Goal: Navigation & Orientation: Go to known website

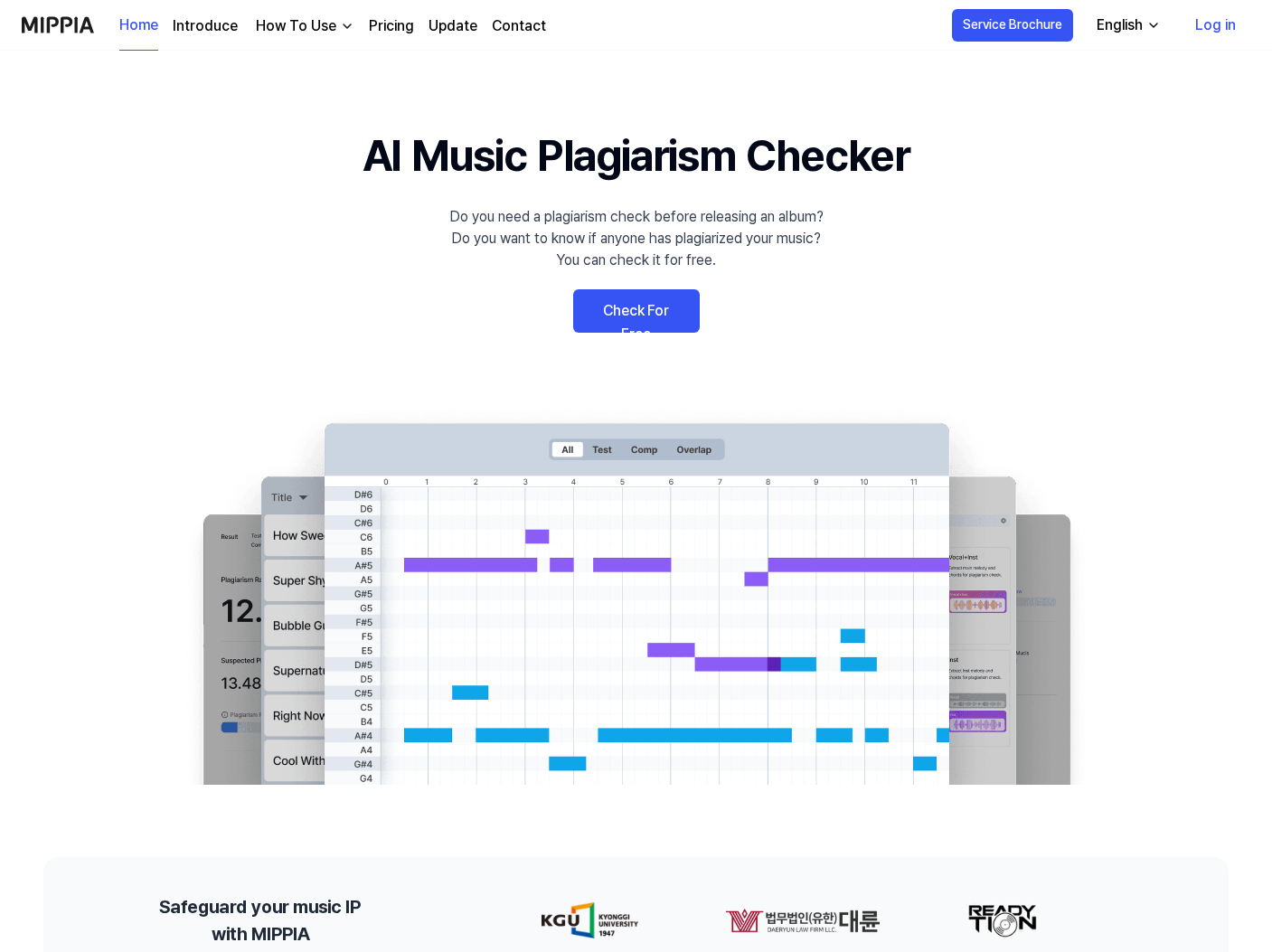
click at [341, 25] on img "button" at bounding box center [347, 27] width 15 height 15
click at [396, 22] on link "Pricing" at bounding box center [391, 26] width 45 height 21
click at [623, 308] on link "Check For Free" at bounding box center [636, 310] width 127 height 43
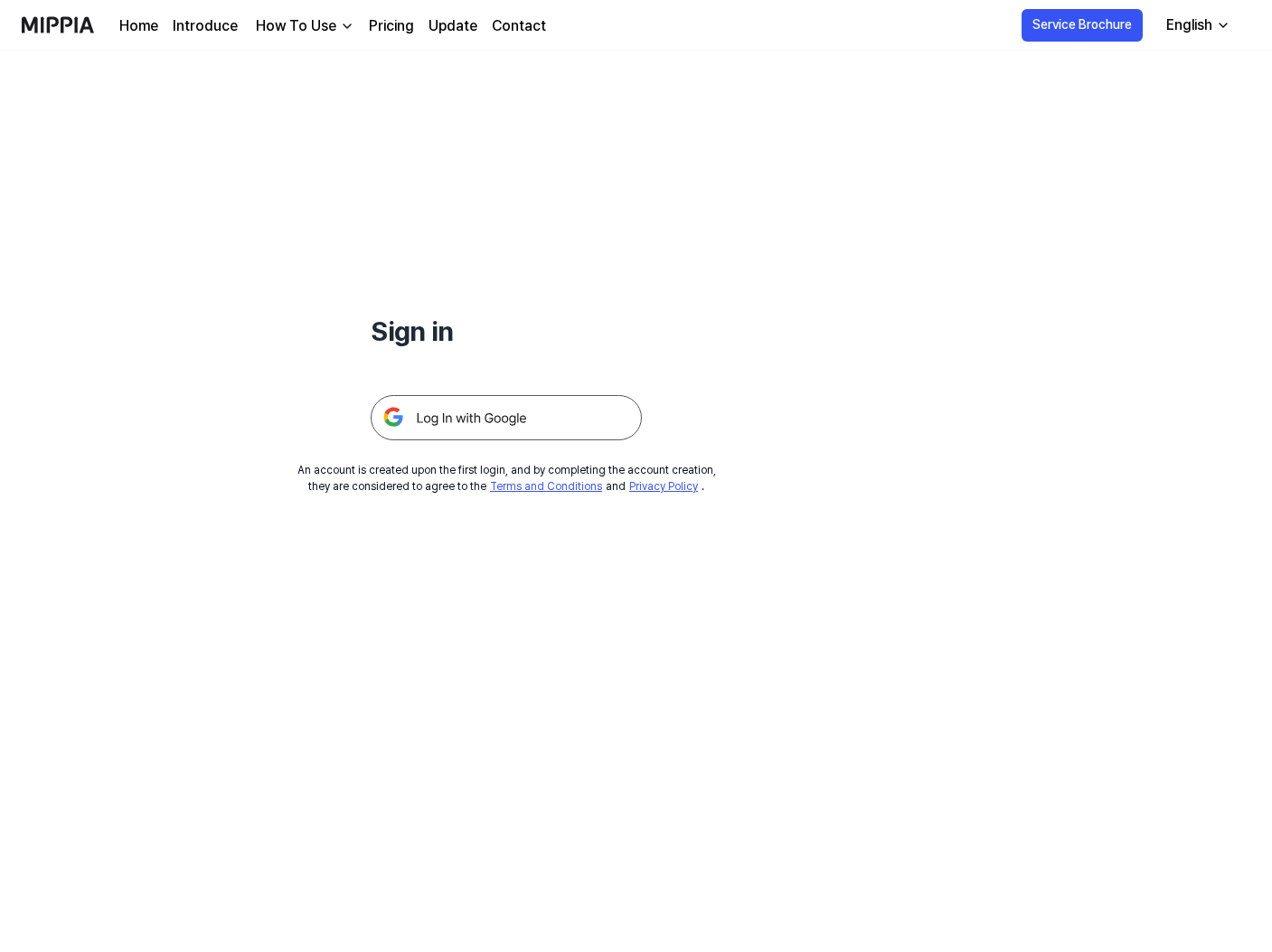
click at [486, 412] on img at bounding box center [506, 417] width 272 height 45
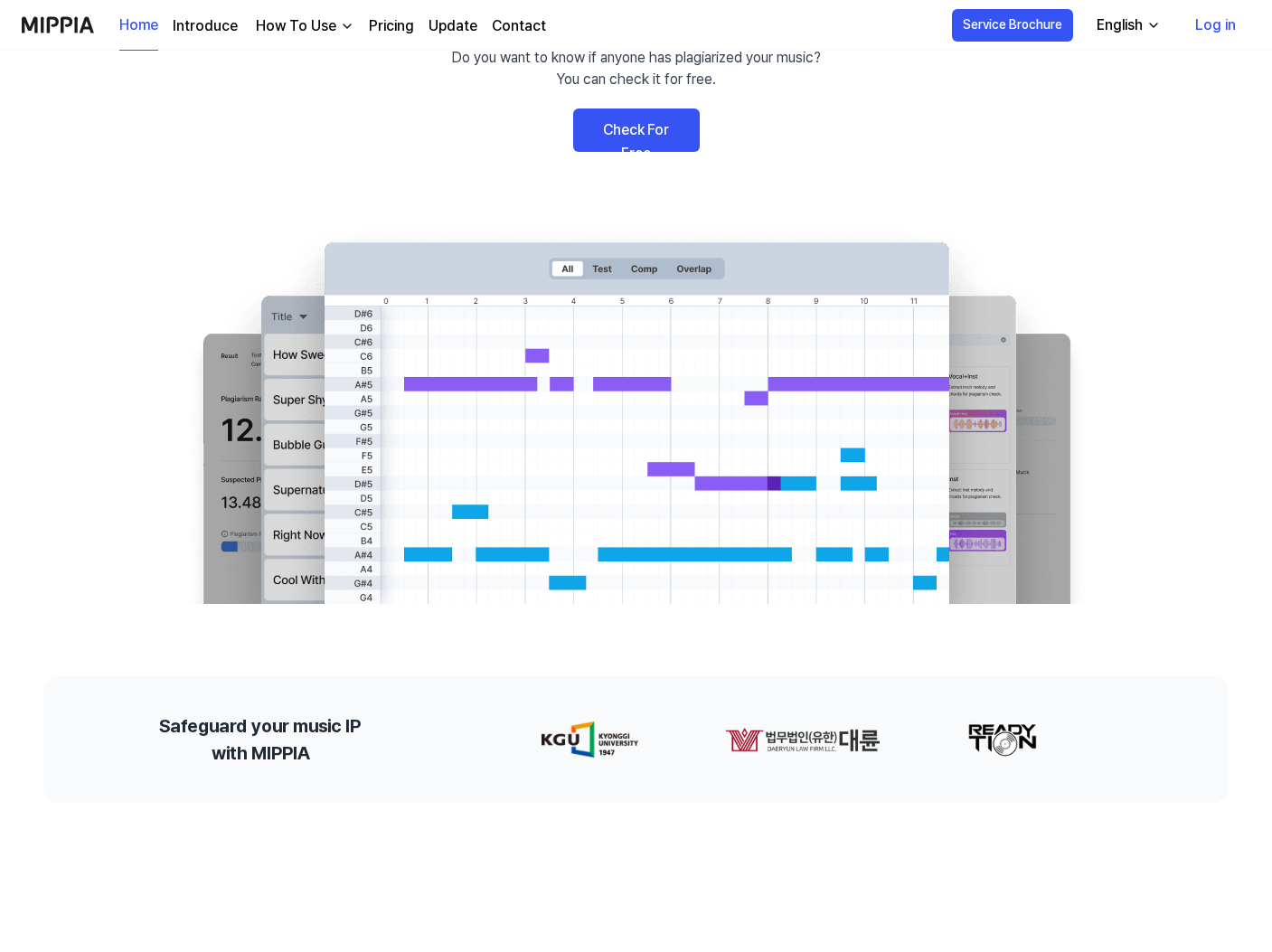
scroll to position [186, 0]
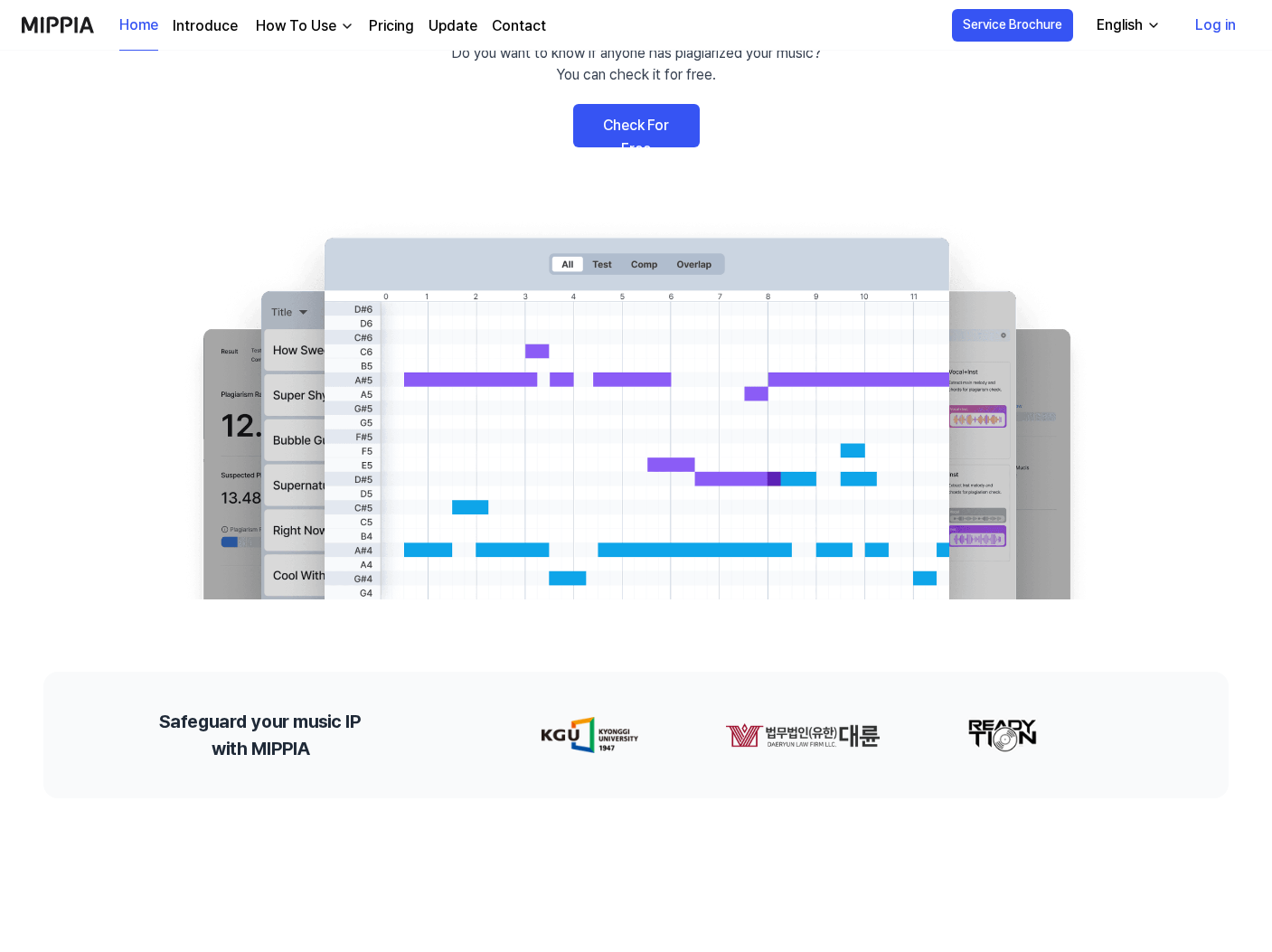
click at [1219, 19] on link "Log in" at bounding box center [1215, 25] width 69 height 51
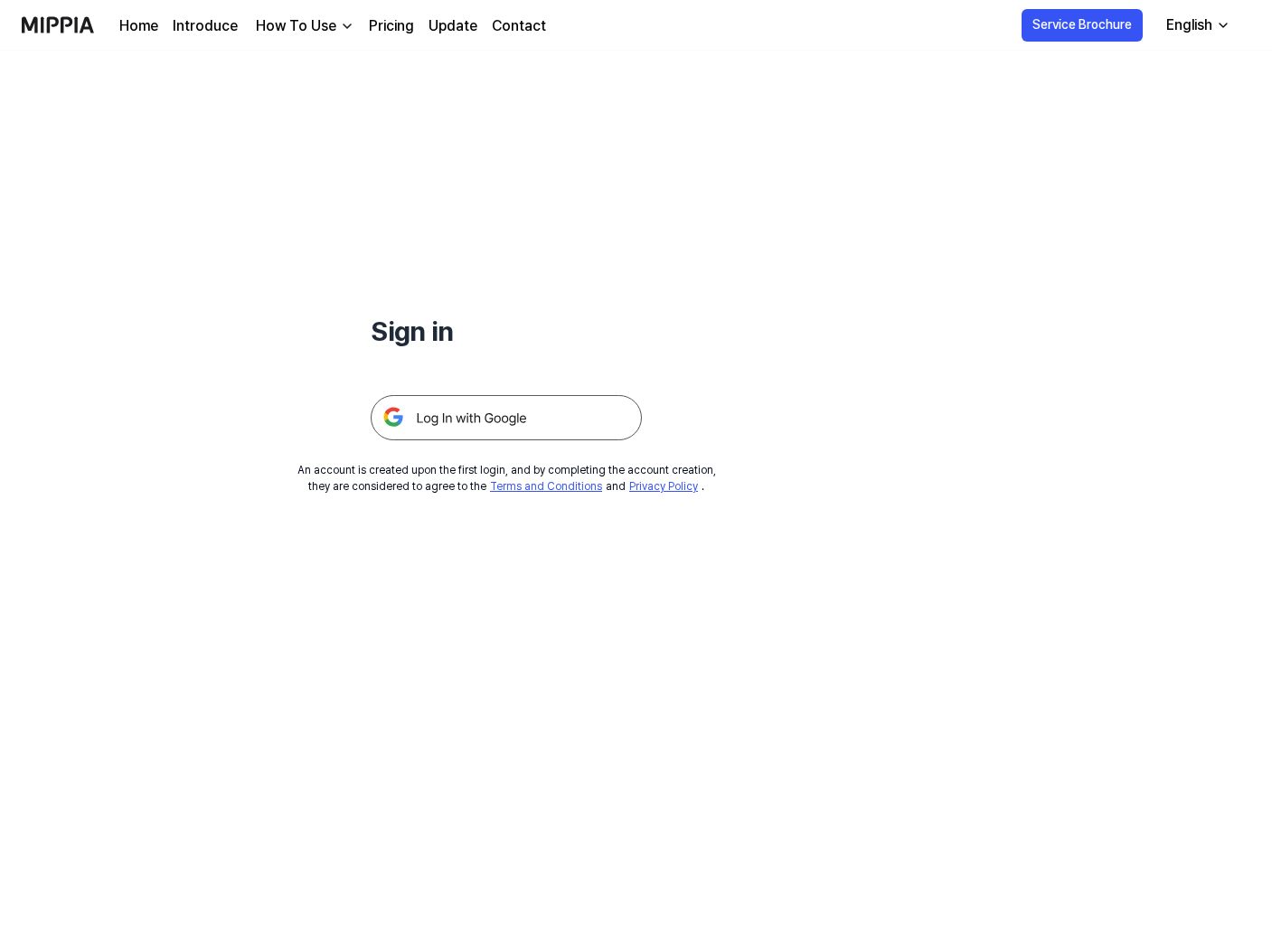
click at [582, 417] on img at bounding box center [506, 417] width 272 height 45
click at [498, 416] on img at bounding box center [506, 417] width 272 height 45
